Goal: Task Accomplishment & Management: Use online tool/utility

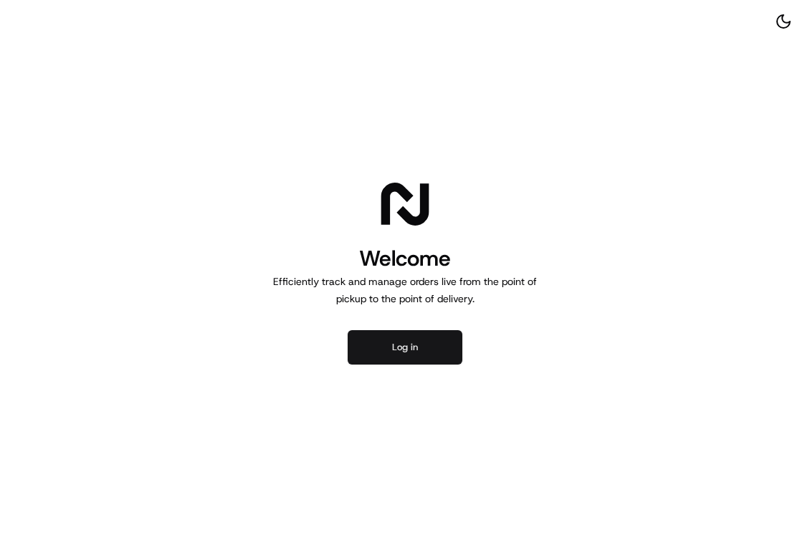
click at [409, 350] on button "Log in" at bounding box center [405, 347] width 115 height 34
